Goal: Navigation & Orientation: Find specific page/section

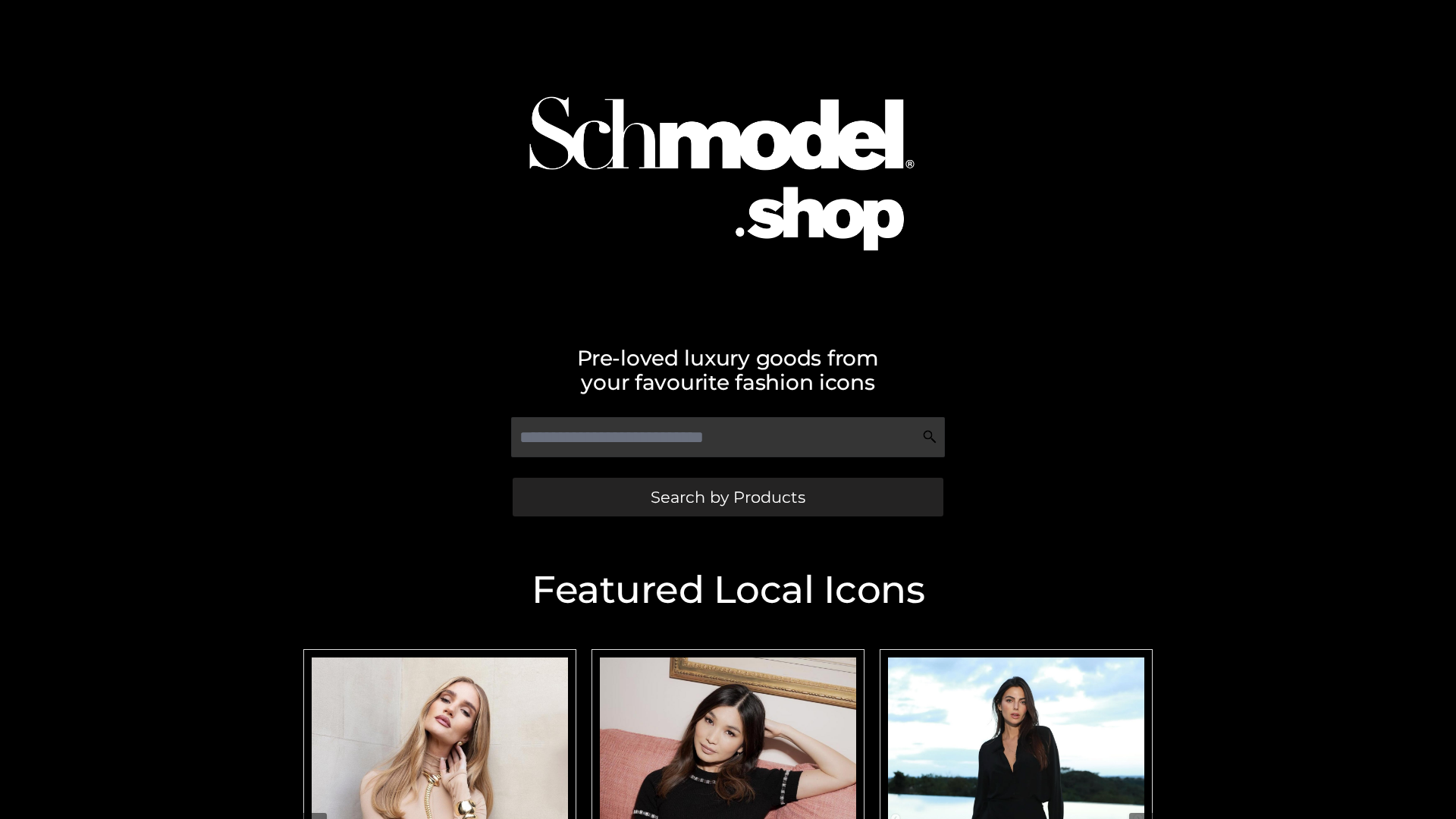
click at [728, 497] on span "Search by Products" at bounding box center [728, 497] width 155 height 16
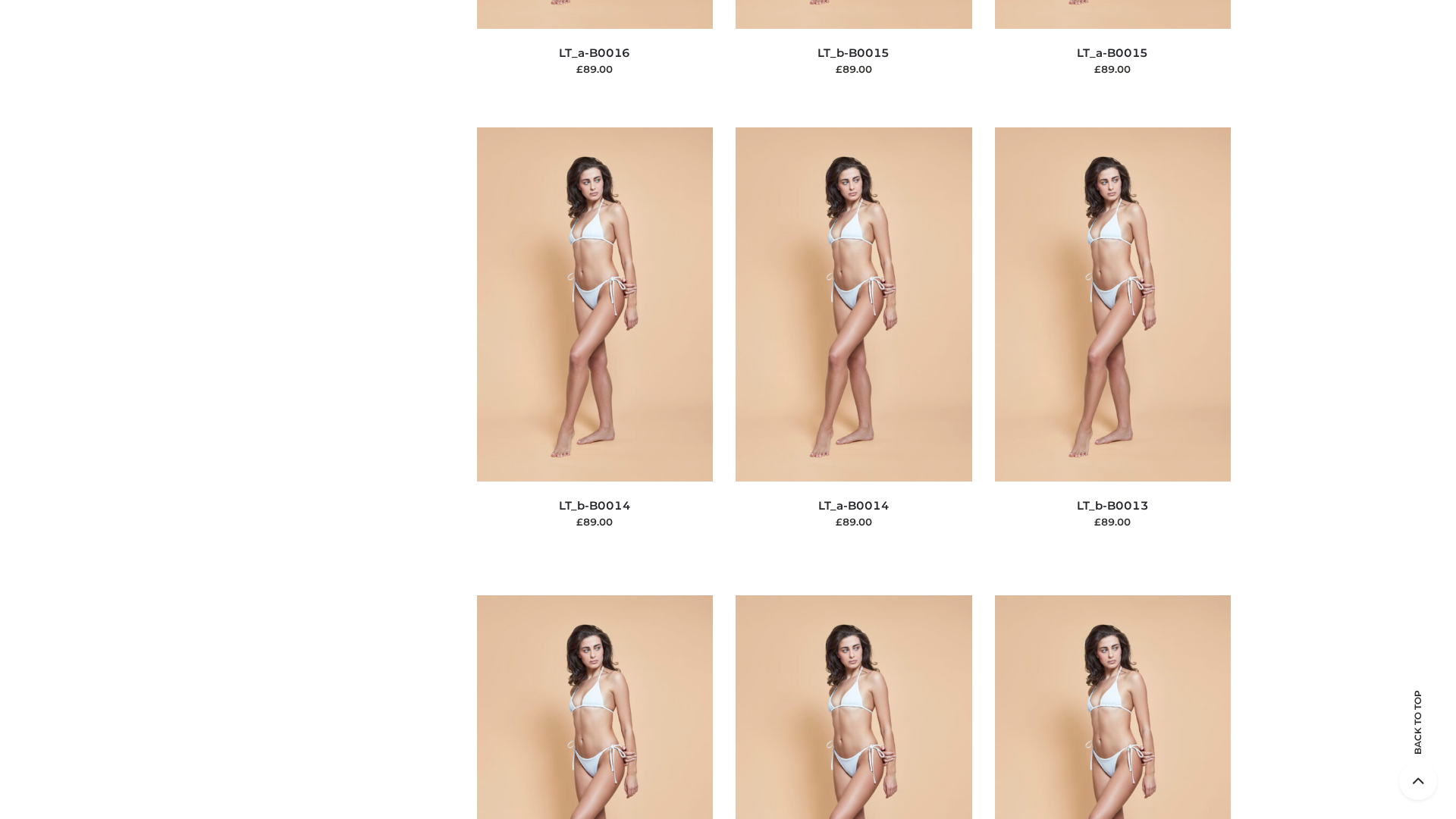
scroll to position [5393, 0]
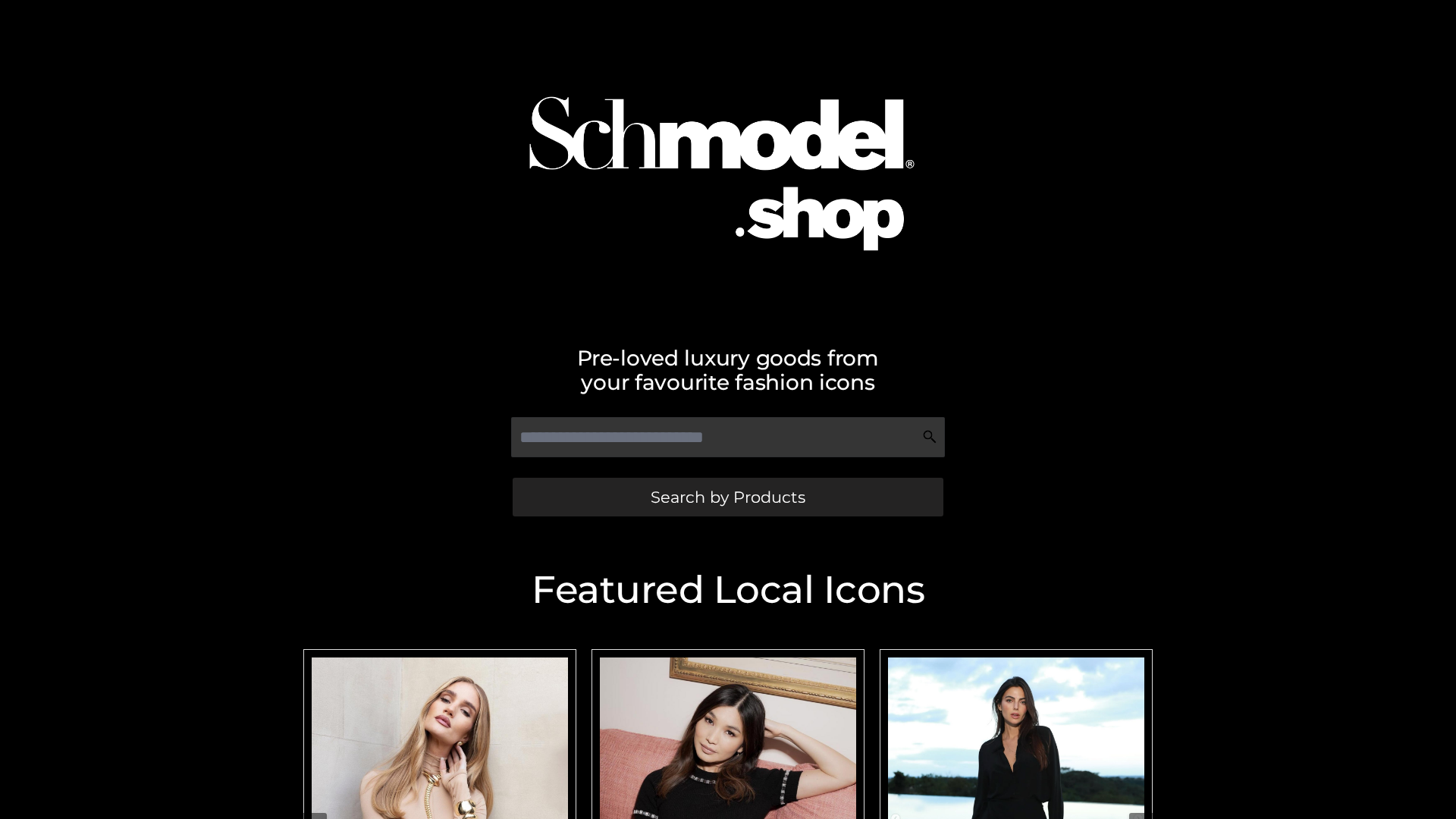
click at [728, 497] on span "Search by Products" at bounding box center [728, 497] width 155 height 16
